Goal: Find specific page/section: Find specific page/section

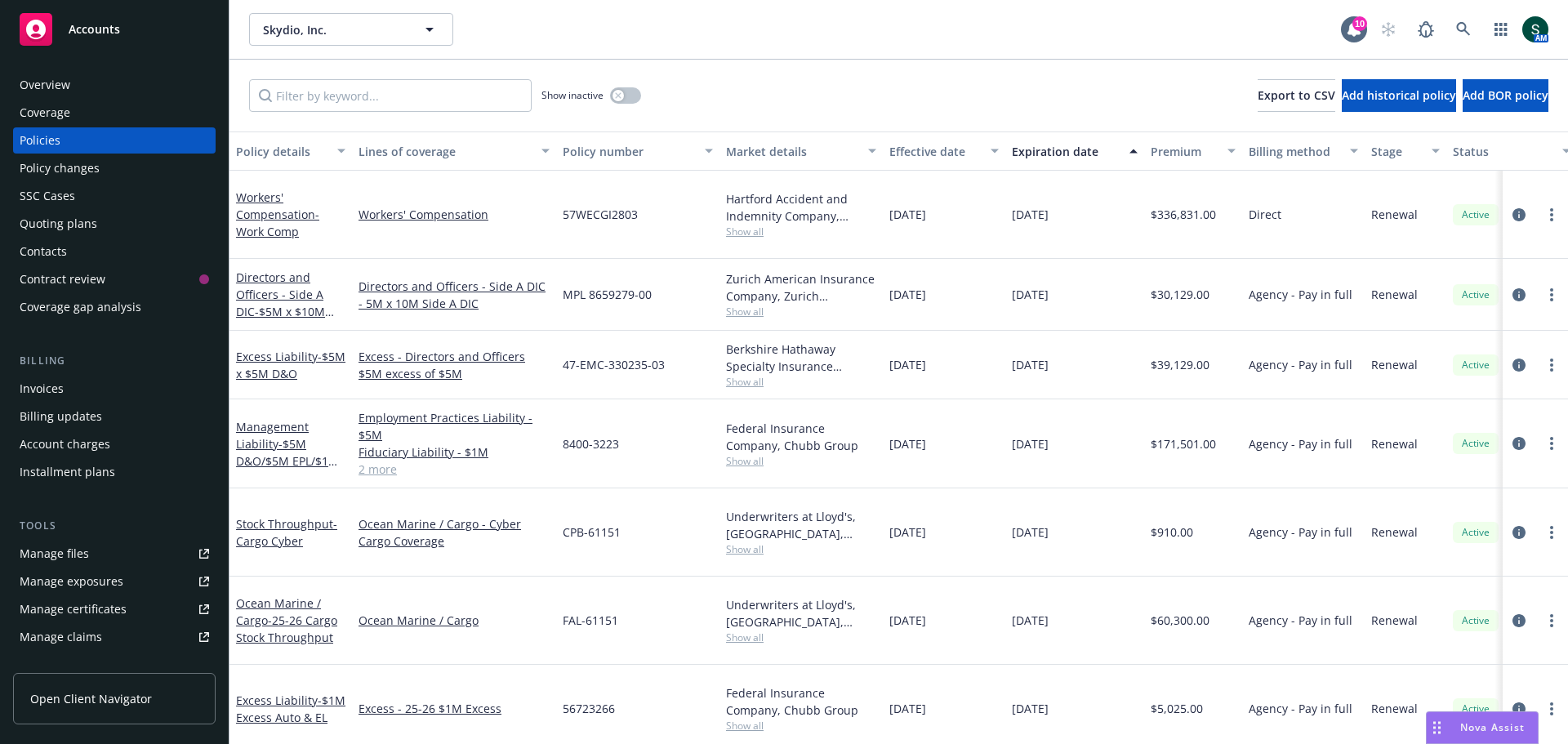
click at [105, 30] on span "Accounts" at bounding box center [94, 29] width 52 height 13
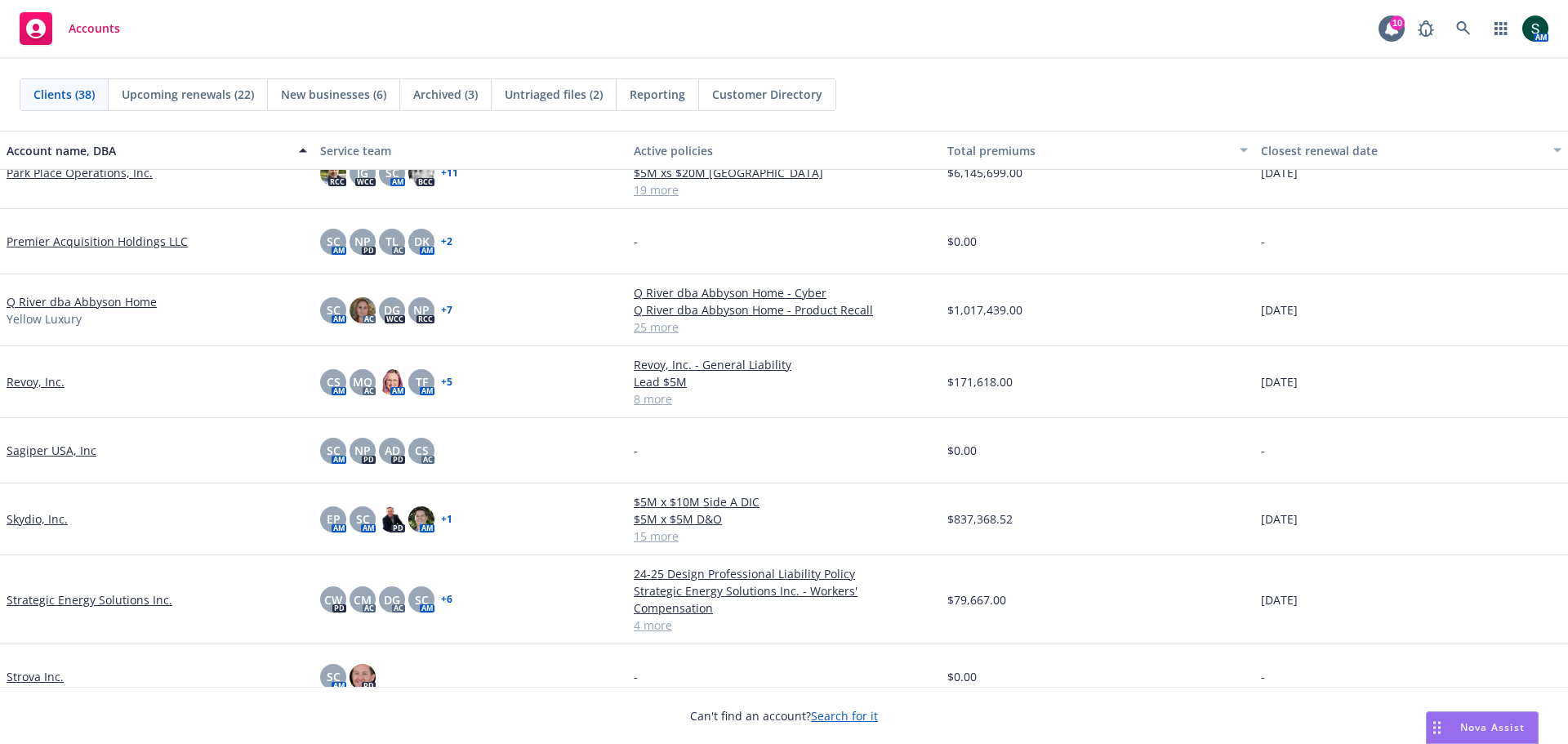
scroll to position [1633, 0]
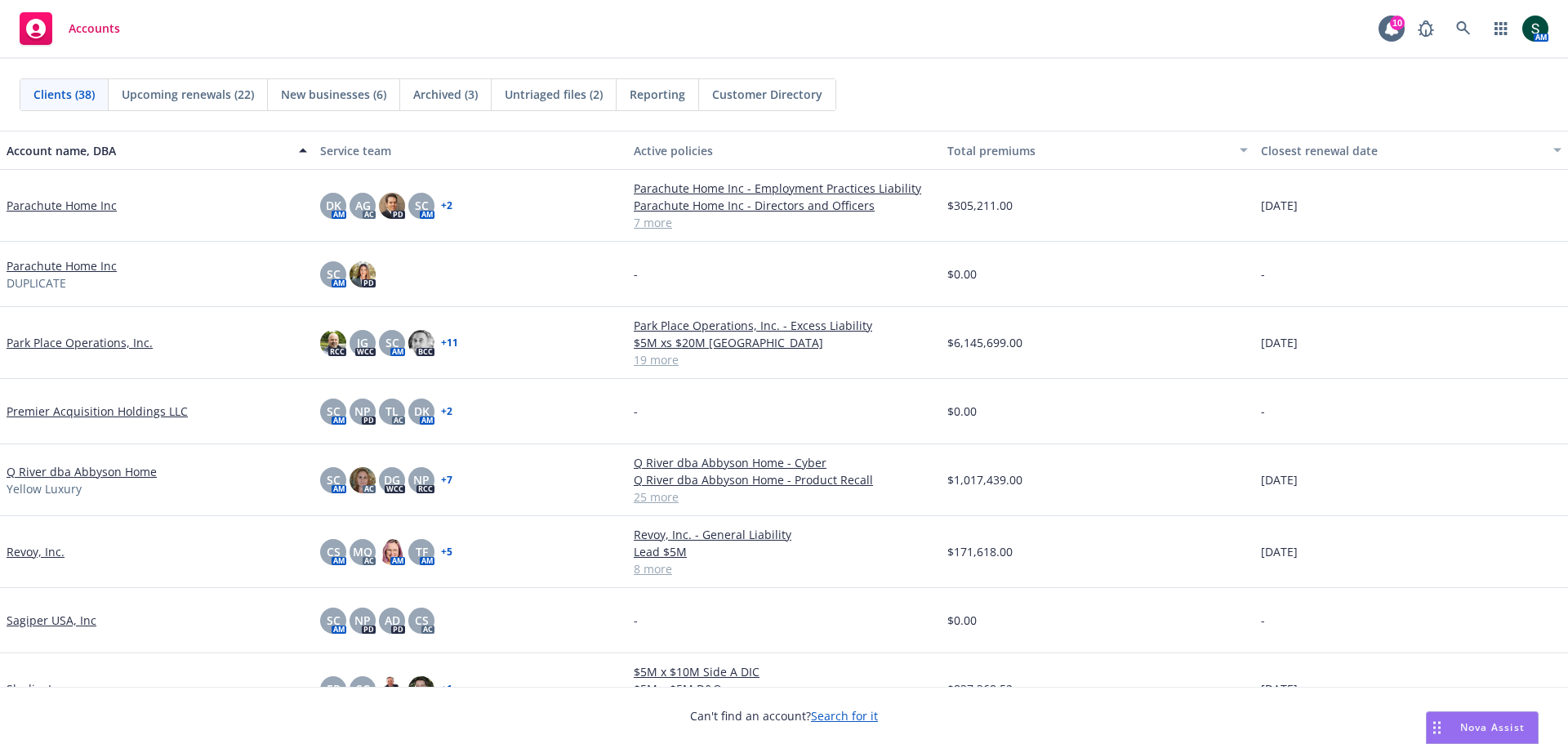
click at [78, 201] on link "Parachute Home Inc" at bounding box center [61, 206] width 110 height 18
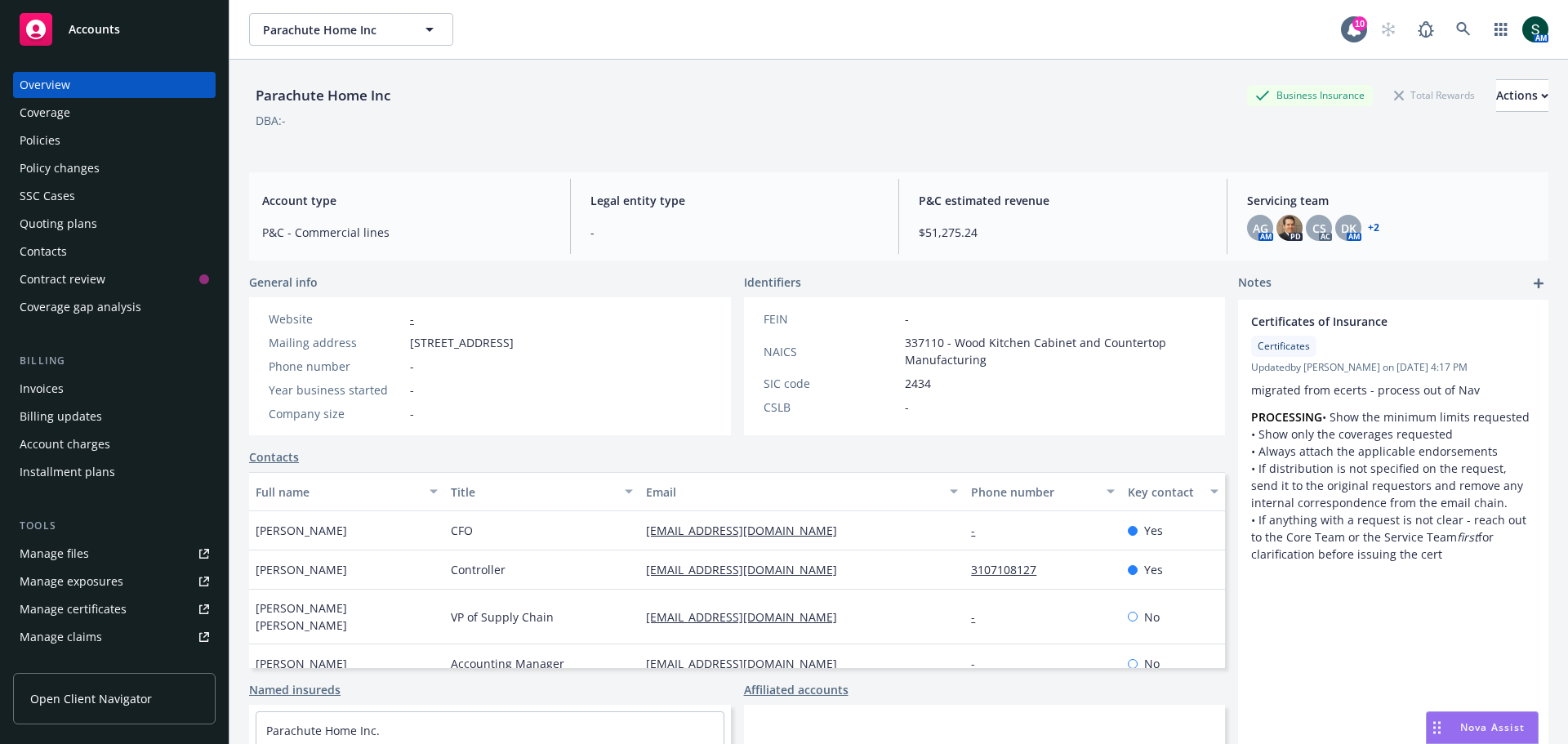
click at [91, 389] on div "Invoices" at bounding box center [113, 389] width 189 height 26
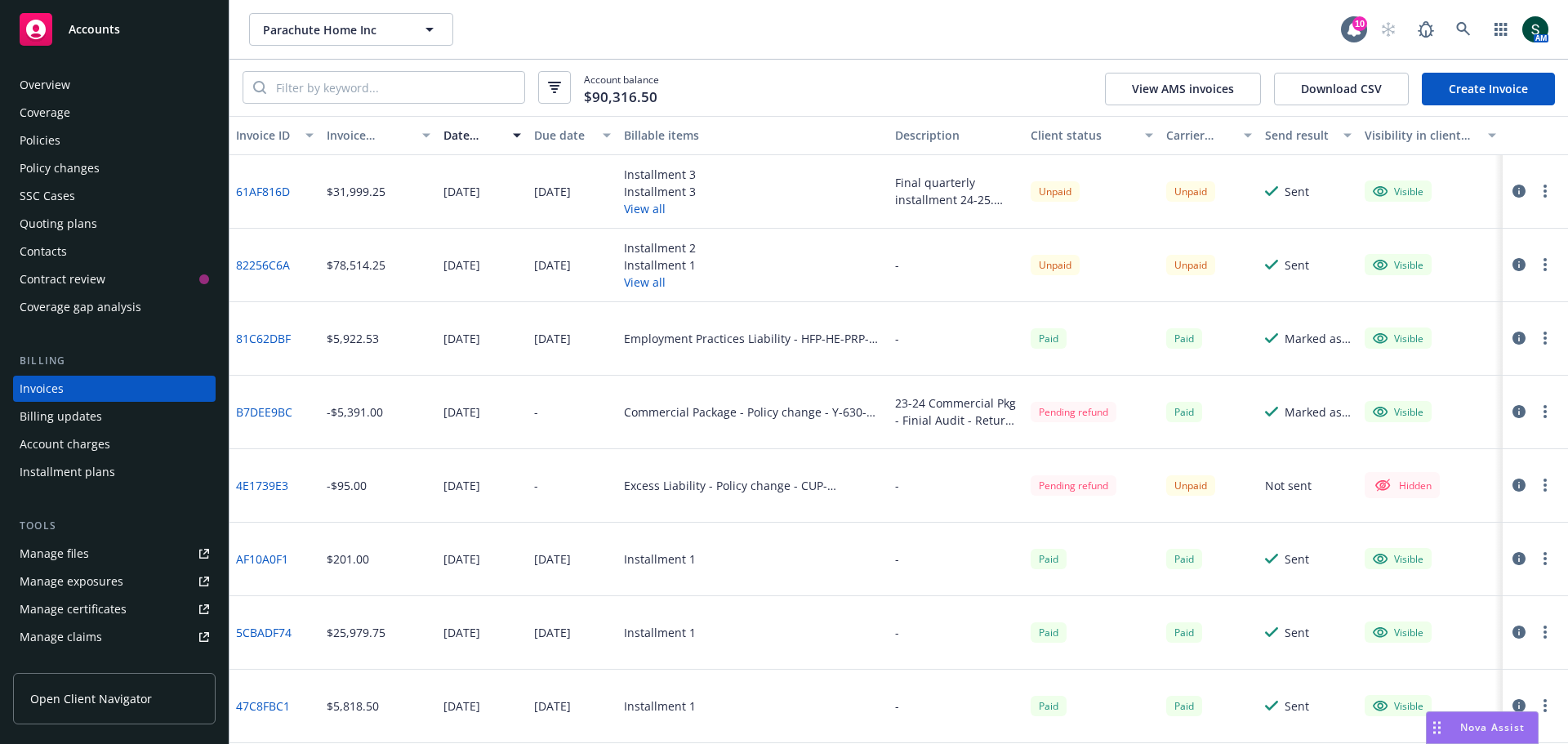
click at [111, 690] on span "Open Client Navigator" at bounding box center [91, 699] width 121 height 18
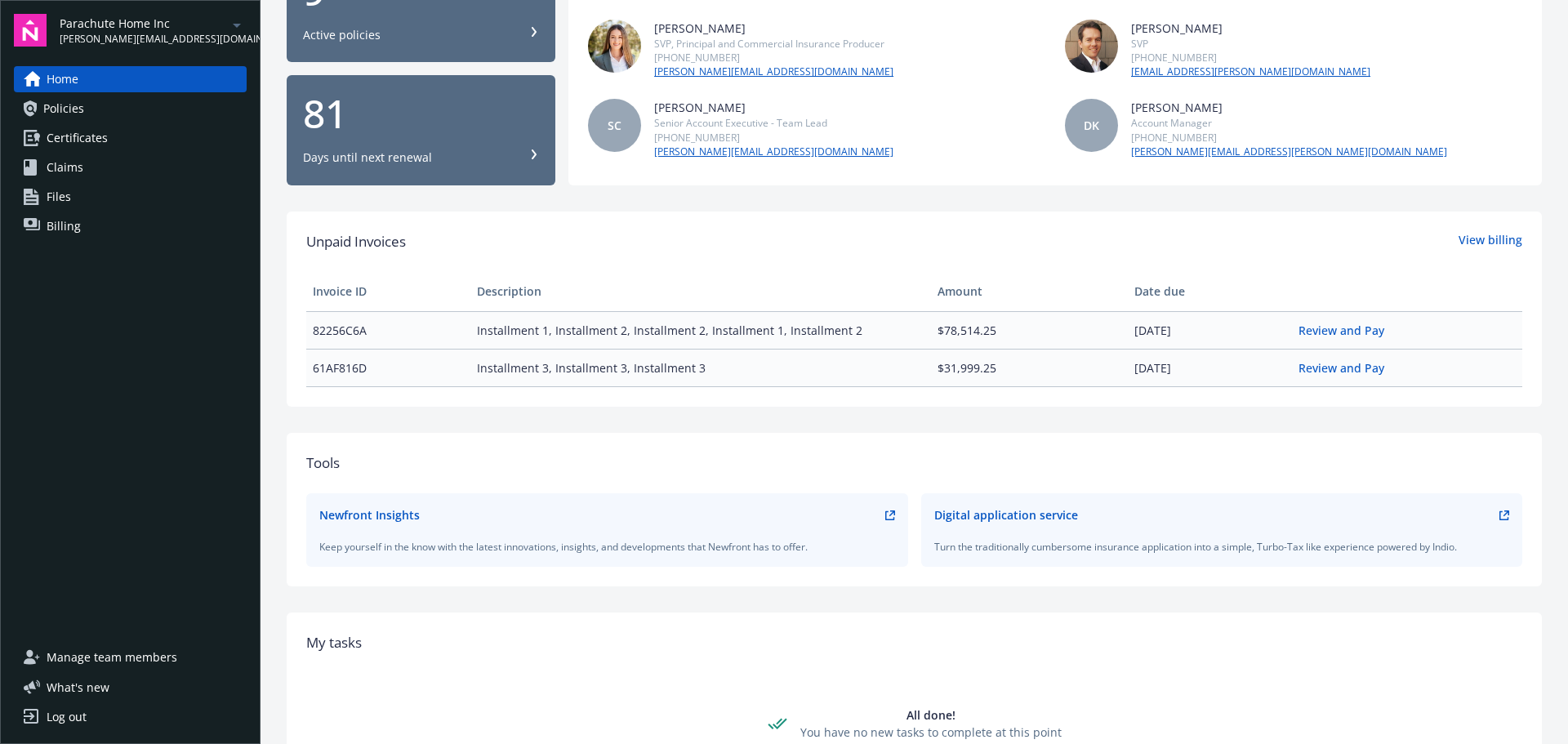
scroll to position [82, 0]
